Goal: Task Accomplishment & Management: Use online tool/utility

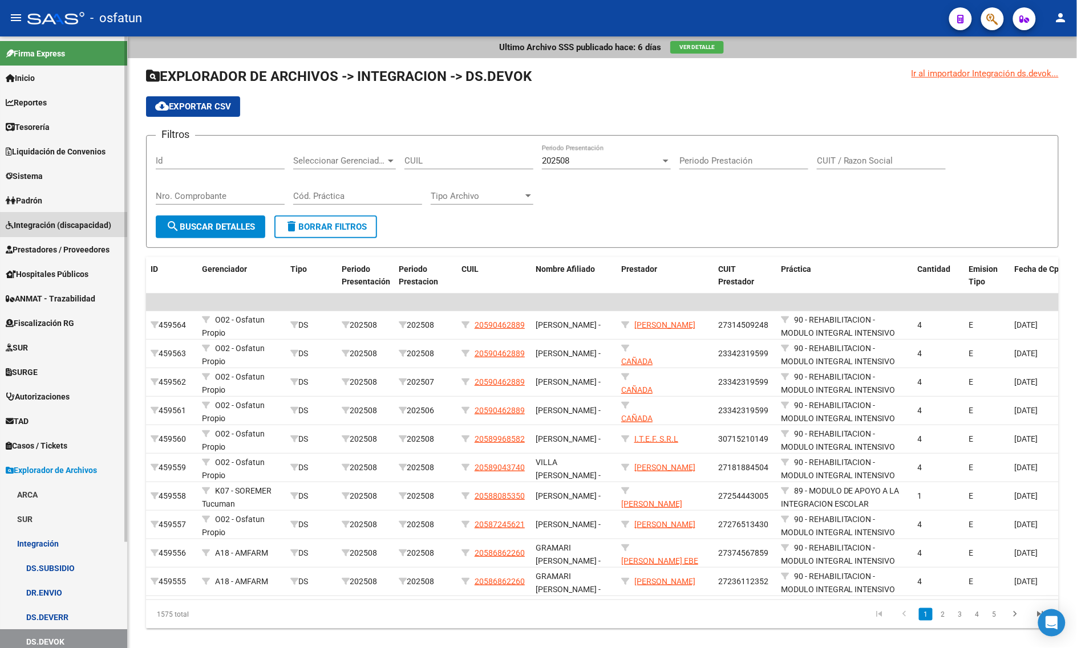
click at [55, 217] on link "Integración (discapacidad)" at bounding box center [63, 225] width 127 height 25
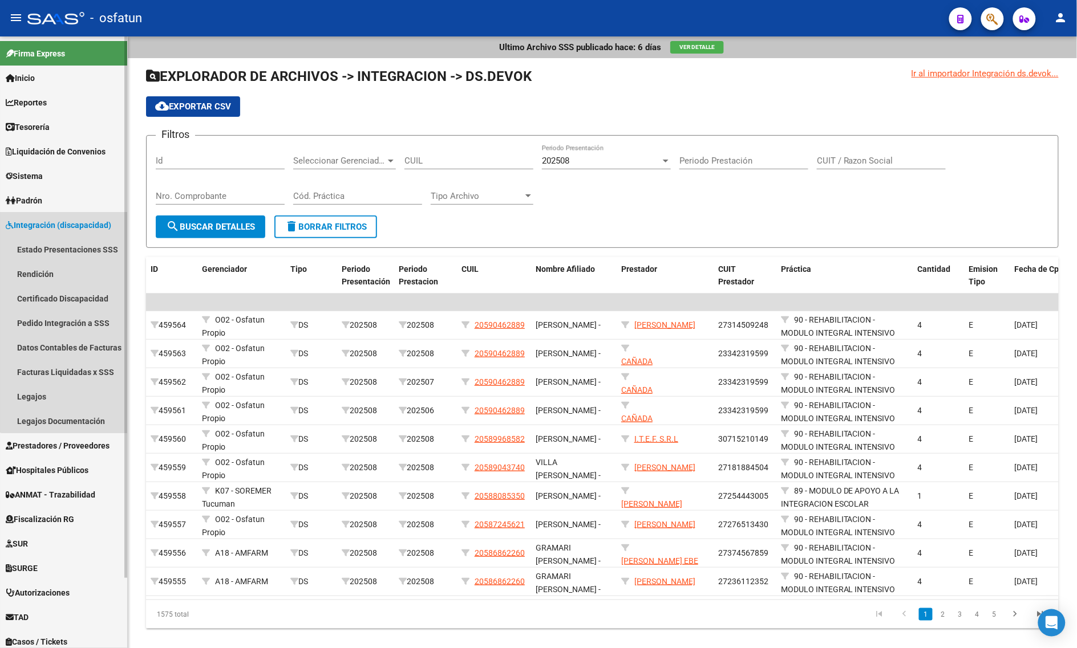
click at [72, 219] on span "Integración (discapacidad)" at bounding box center [58, 225] width 105 height 13
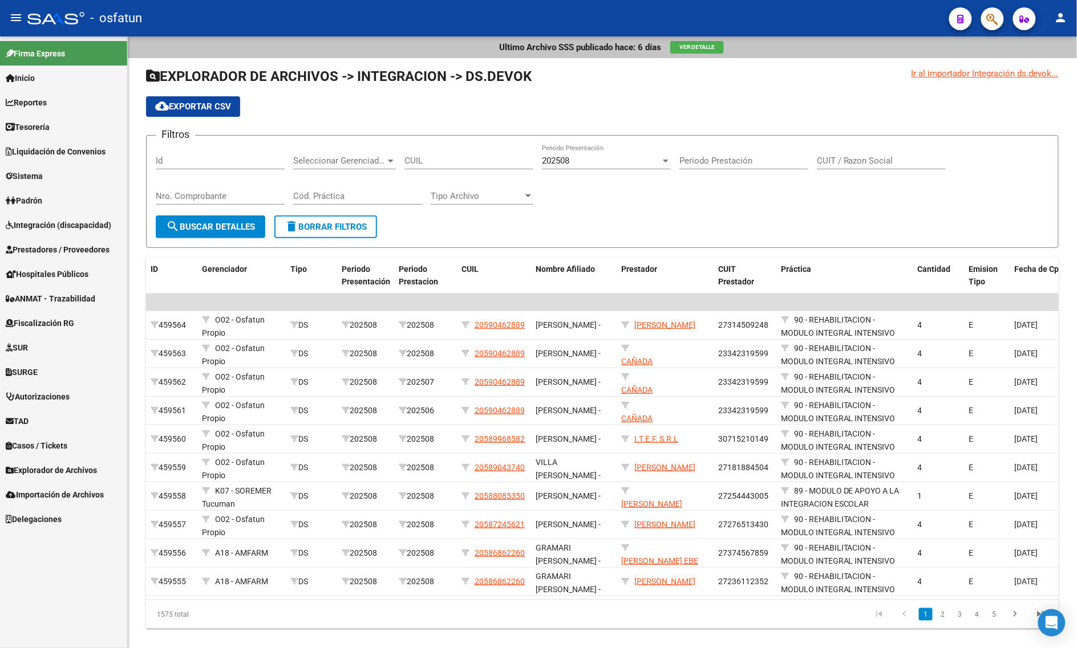
click at [86, 245] on span "Prestadores / Proveedores" at bounding box center [58, 249] width 104 height 13
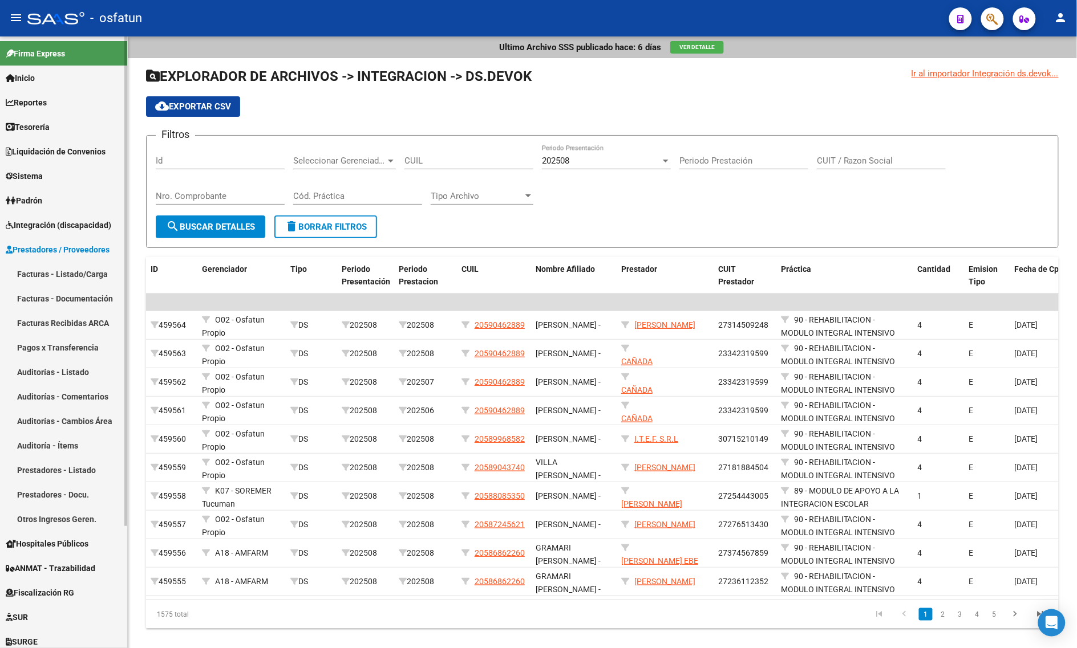
click at [91, 272] on link "Facturas - Listado/Carga" at bounding box center [63, 274] width 127 height 25
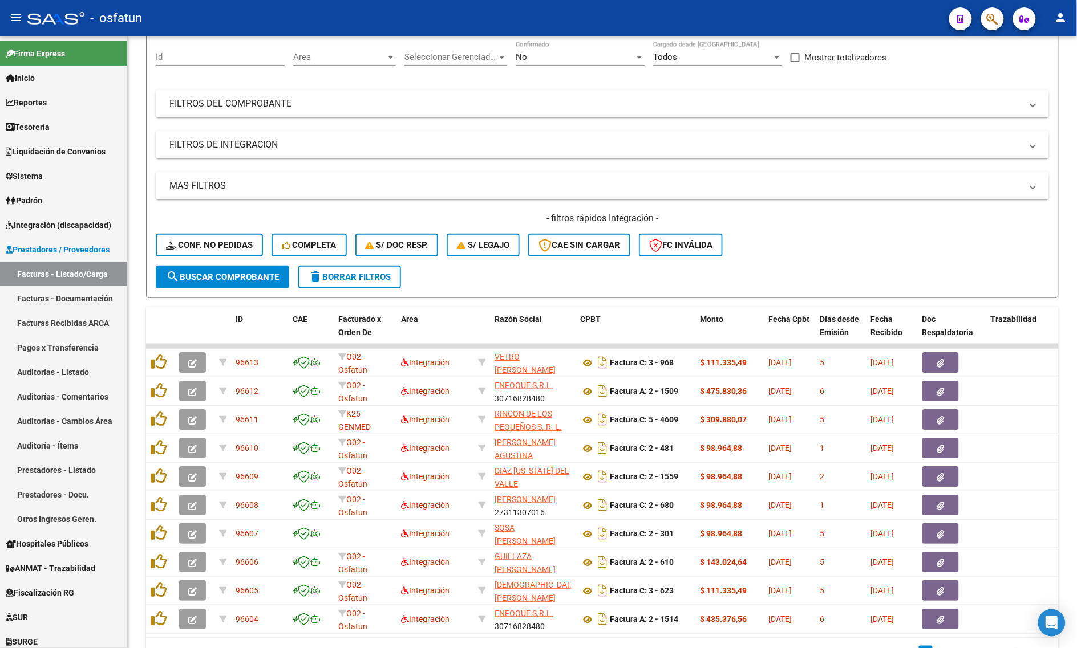
scroll to position [143, 0]
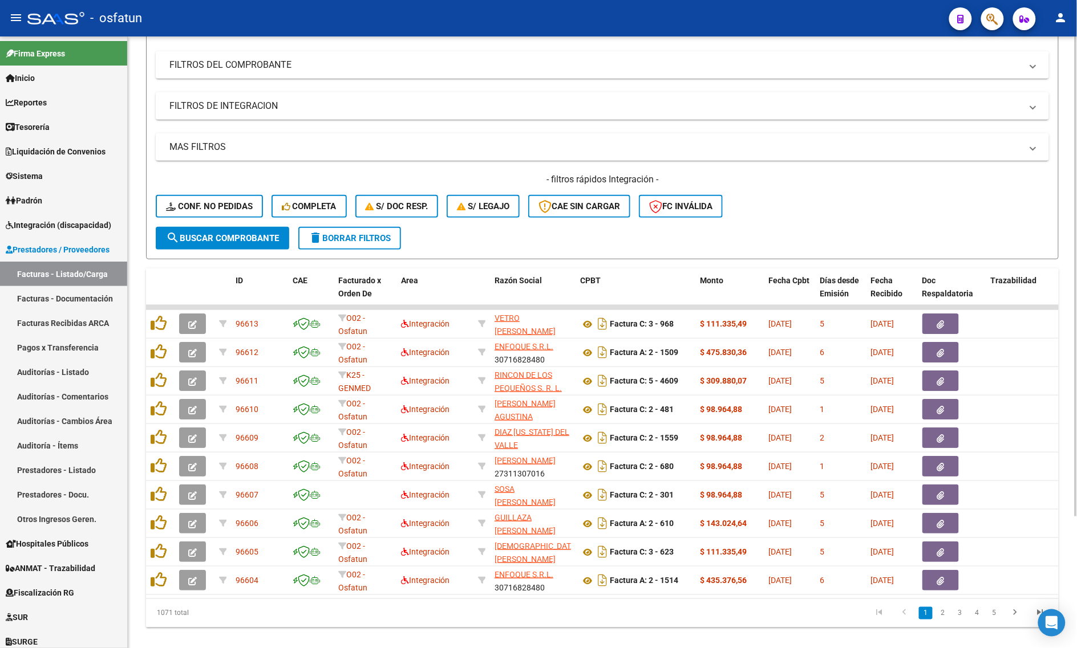
click at [806, 186] on div "- filtros rápidos Integración - Conf. no pedidas Completa S/ Doc Resp. S/ legaj…" at bounding box center [602, 200] width 893 height 54
click at [522, 241] on form "Filtros Id Area Area Seleccionar Gerenciador Seleccionar Gerenciador No Confirm…" at bounding box center [602, 126] width 912 height 267
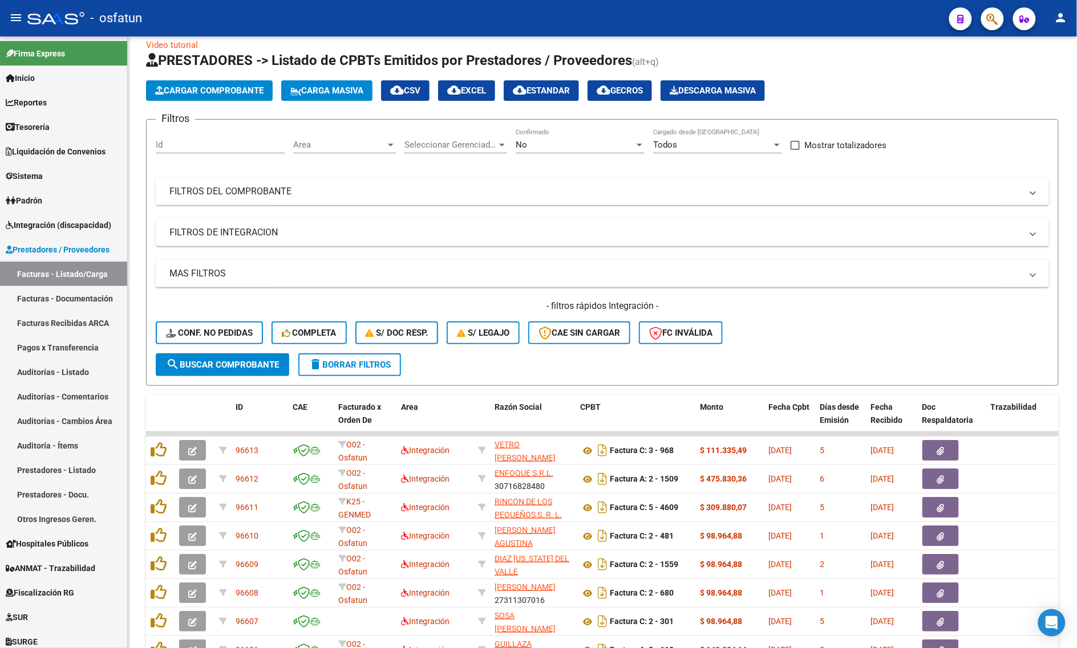
scroll to position [0, 0]
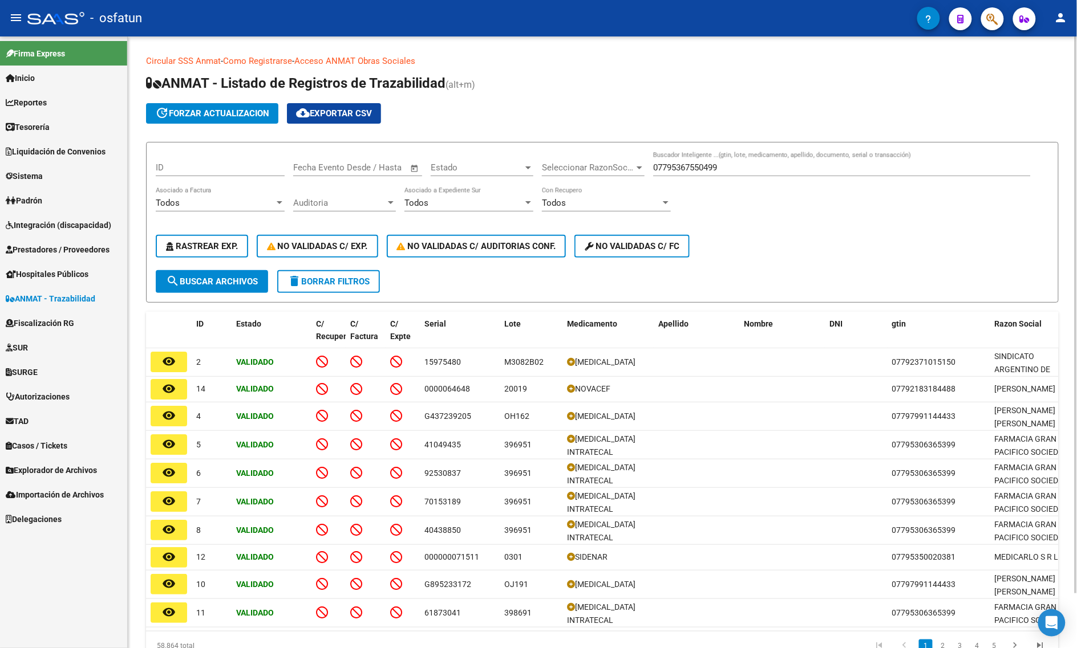
click at [683, 163] on input "07795367550499" at bounding box center [841, 168] width 377 height 10
click at [760, 161] on div "07795367550499 Buscador Inteligente ...(gtin, lote, medicamento, apellido, docu…" at bounding box center [841, 164] width 377 height 25
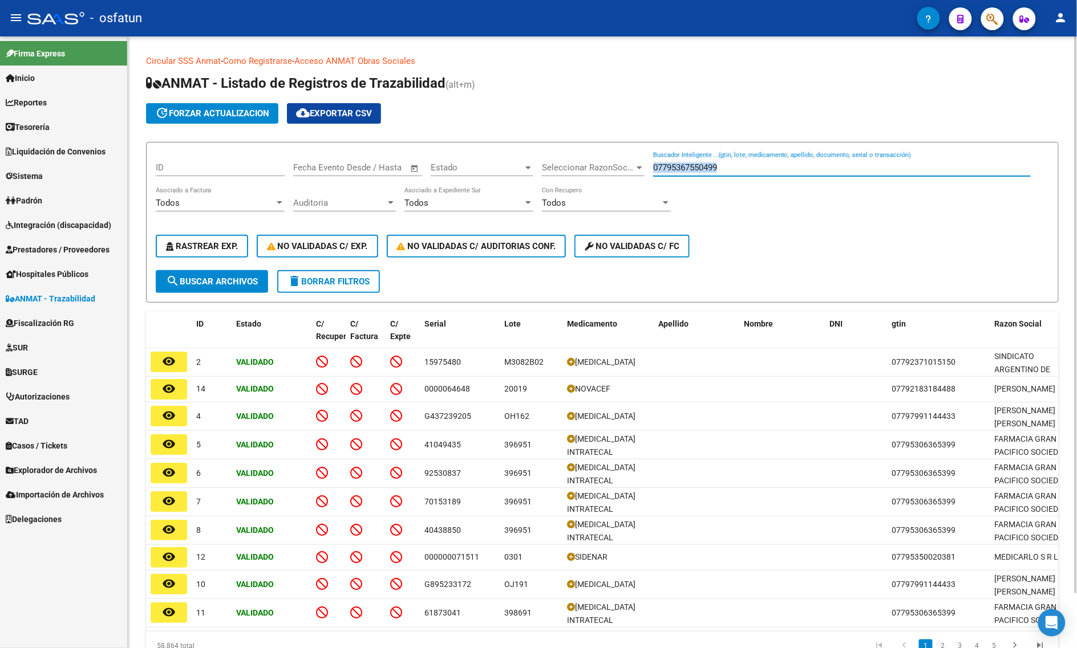
click at [760, 161] on div "07795367550499 Buscador Inteligente ...(gtin, lote, medicamento, apellido, docu…" at bounding box center [841, 164] width 377 height 25
click at [760, 163] on input "07795367550499" at bounding box center [841, 168] width 377 height 10
type input "022286903863"
click at [231, 283] on span "search Buscar Archivos" at bounding box center [212, 282] width 92 height 10
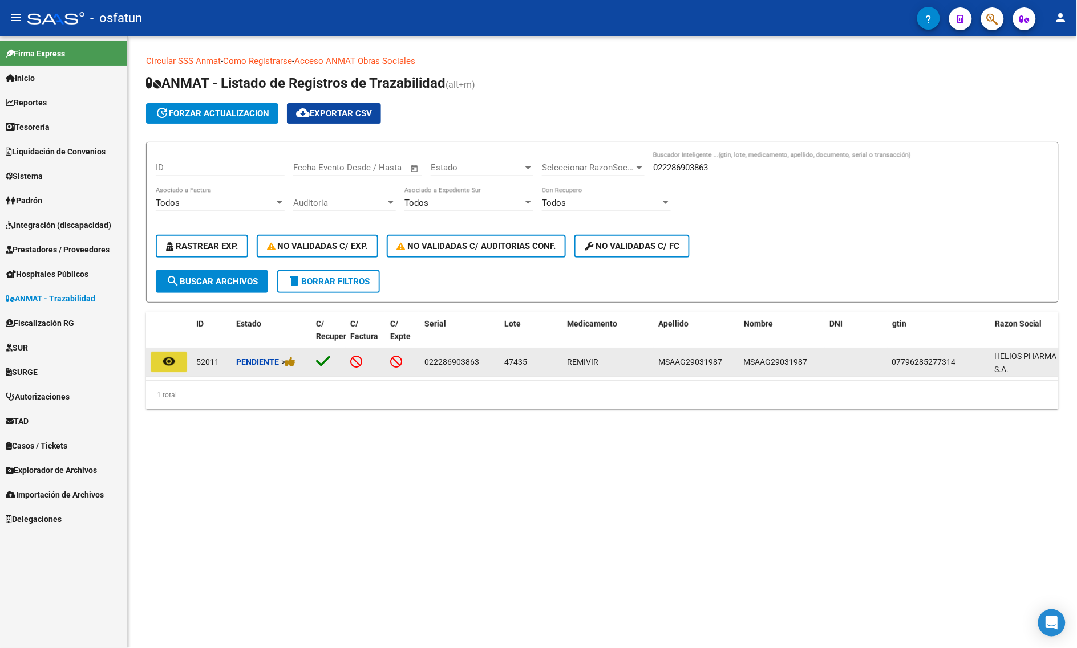
click at [169, 362] on mat-icon "remove_red_eye" at bounding box center [169, 362] width 14 height 14
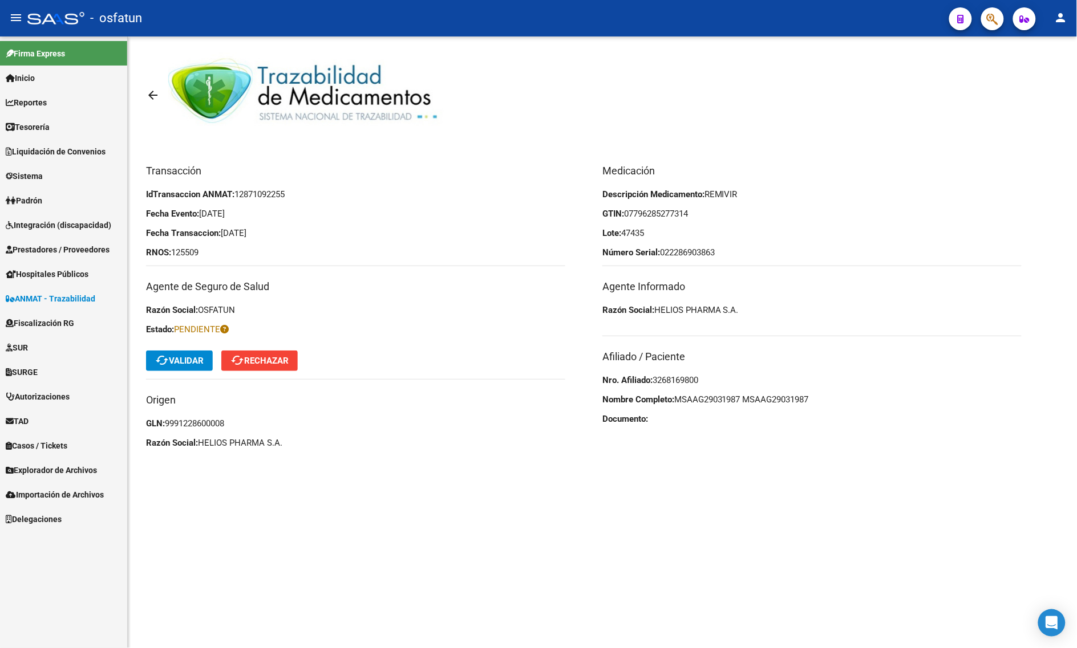
click at [177, 352] on button "cached Validar" at bounding box center [179, 361] width 67 height 21
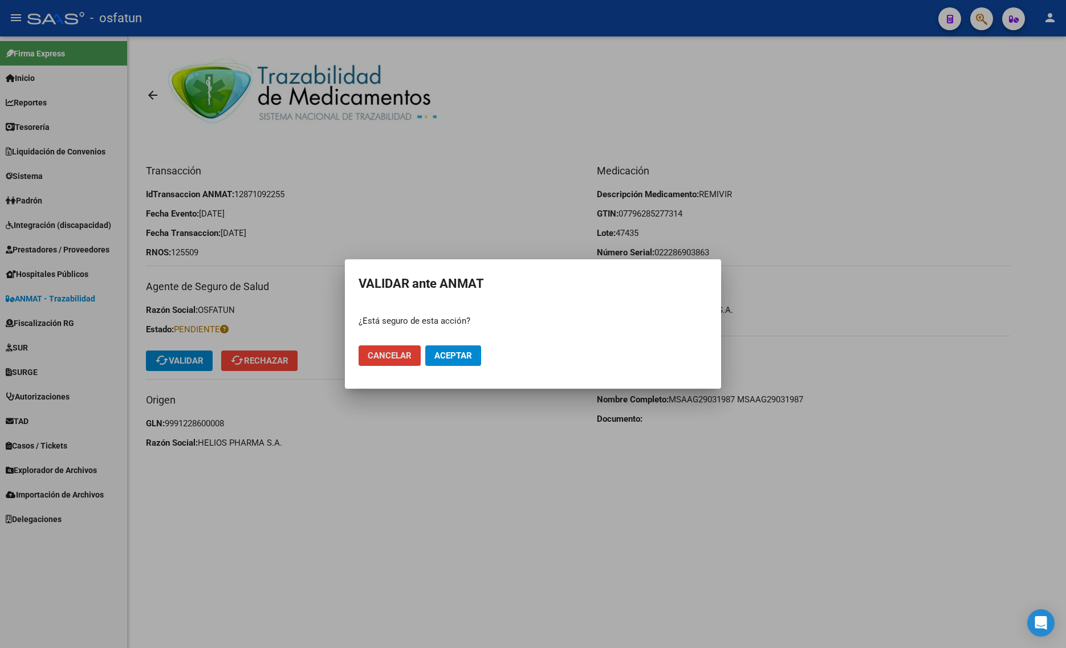
click at [445, 351] on span "Aceptar" at bounding box center [453, 356] width 38 height 10
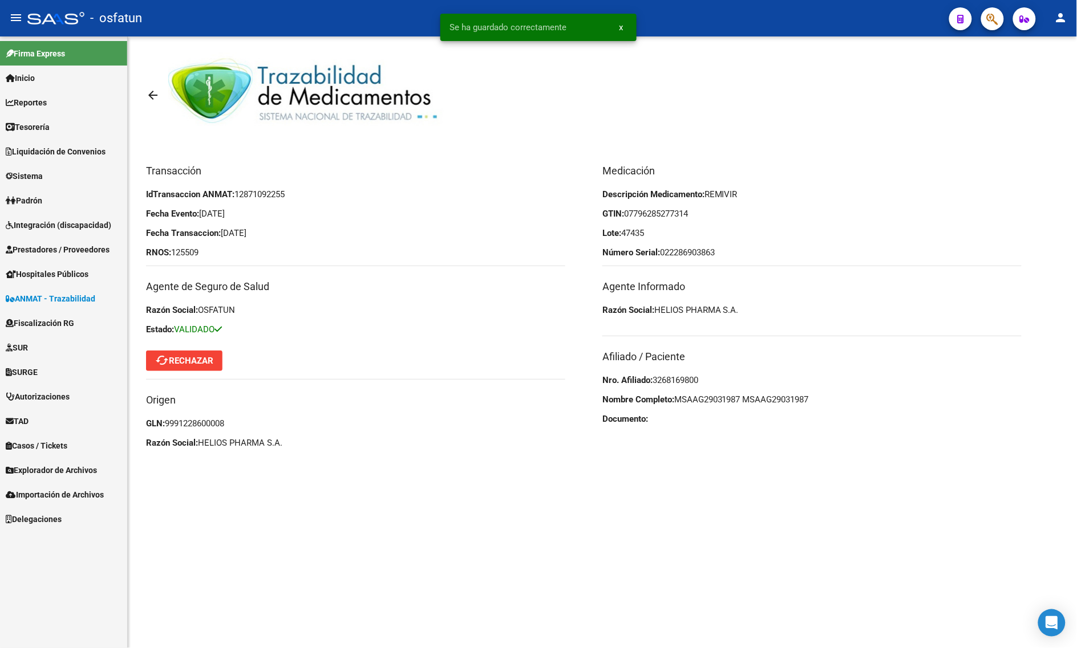
click at [147, 90] on mat-icon "arrow_back" at bounding box center [153, 95] width 14 height 14
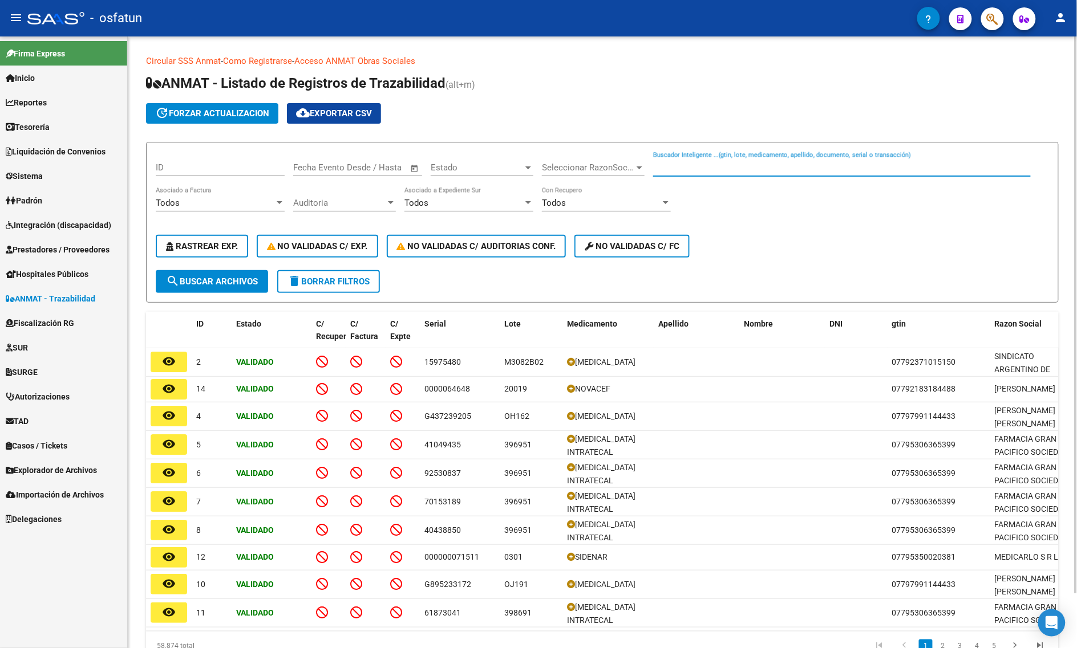
click at [738, 169] on input "Buscador Inteligente ...(gtin, lote, medicamento, apellido, documento, serial o…" at bounding box center [841, 168] width 377 height 10
type input "5168730555"
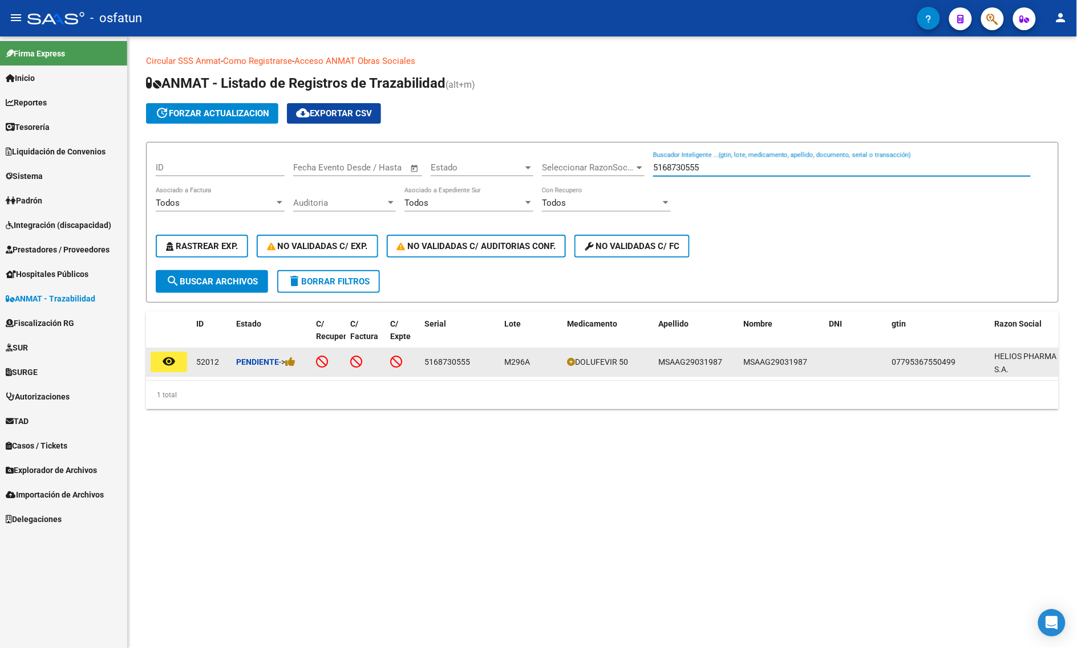
drag, startPoint x: 174, startPoint y: 359, endPoint x: 181, endPoint y: 363, distance: 7.6
click at [174, 359] on mat-icon "remove_red_eye" at bounding box center [169, 362] width 14 height 14
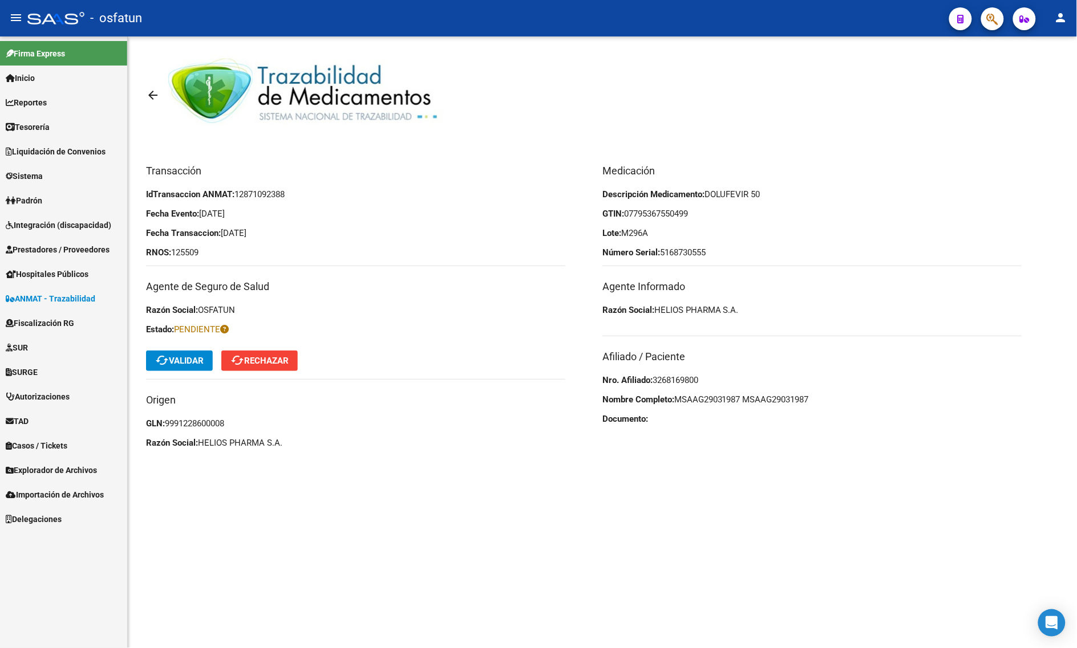
click at [174, 364] on span "cached Validar" at bounding box center [179, 361] width 48 height 10
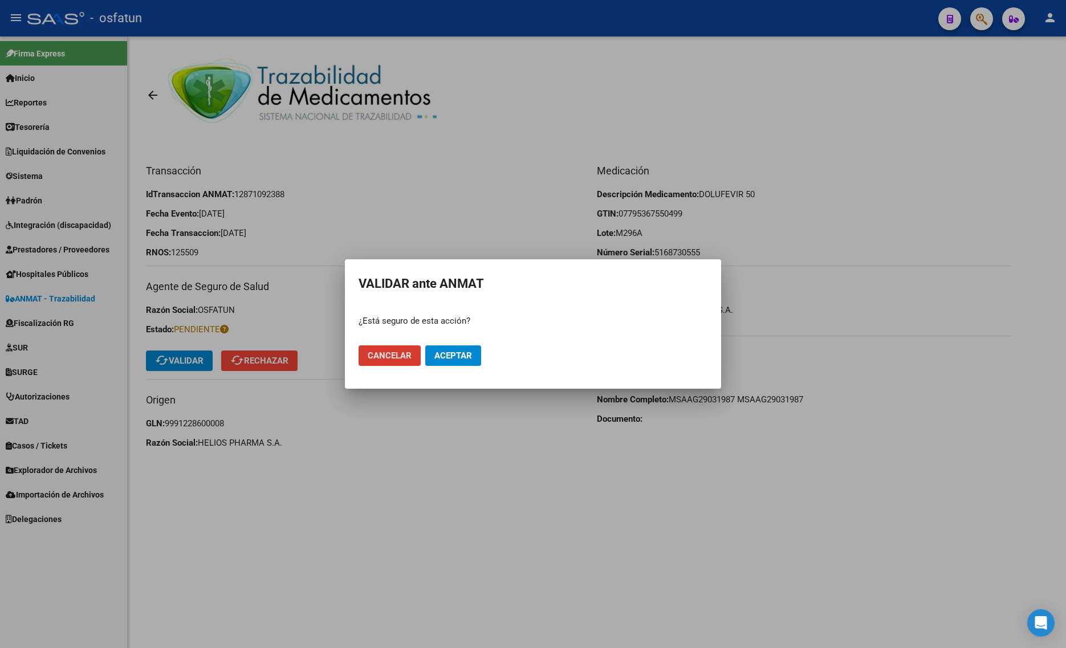
click at [460, 355] on span "Aceptar" at bounding box center [453, 356] width 38 height 10
